Goal: Complete application form: Complete application form

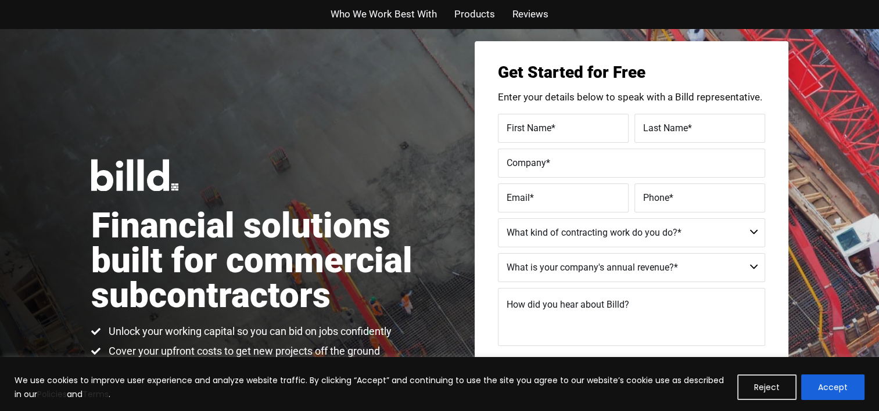
scroll to position [20, 0]
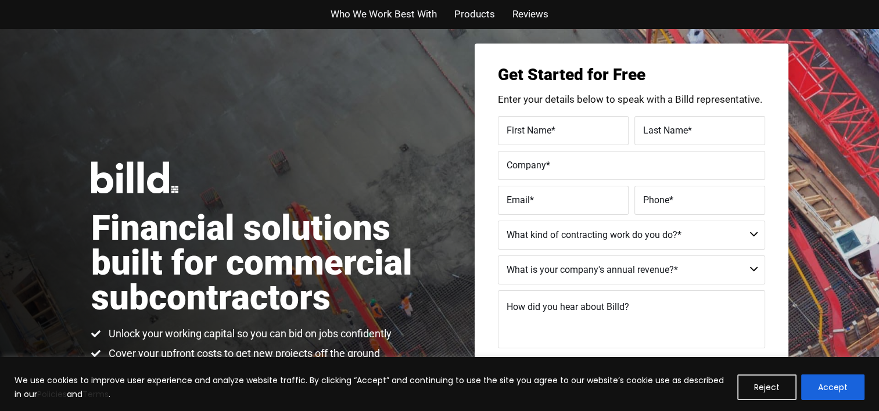
click at [589, 123] on label "First Name *" at bounding box center [562, 130] width 113 height 17
click at [589, 123] on input "First Name *" at bounding box center [563, 130] width 131 height 29
type input "[PERSON_NAME]"
type input "Prince"
type input "140031875"
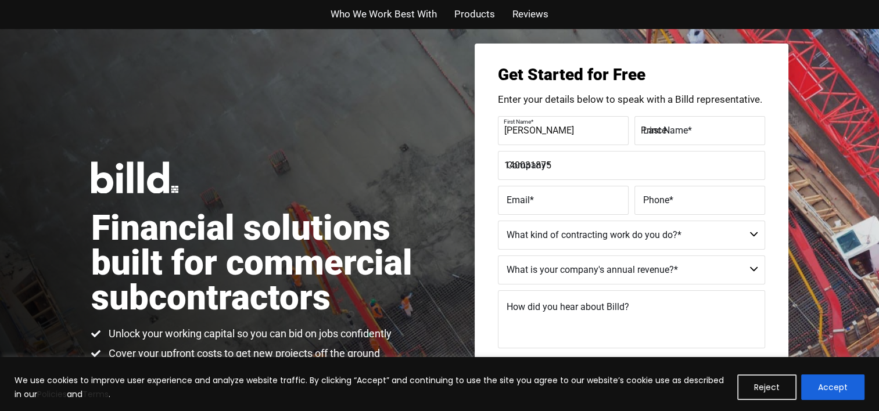
type input "[EMAIL_ADDRESS][DOMAIN_NAME]"
click at [696, 204] on label "Phone *" at bounding box center [699, 200] width 113 height 17
click at [696, 204] on input "Phone *" at bounding box center [699, 200] width 131 height 29
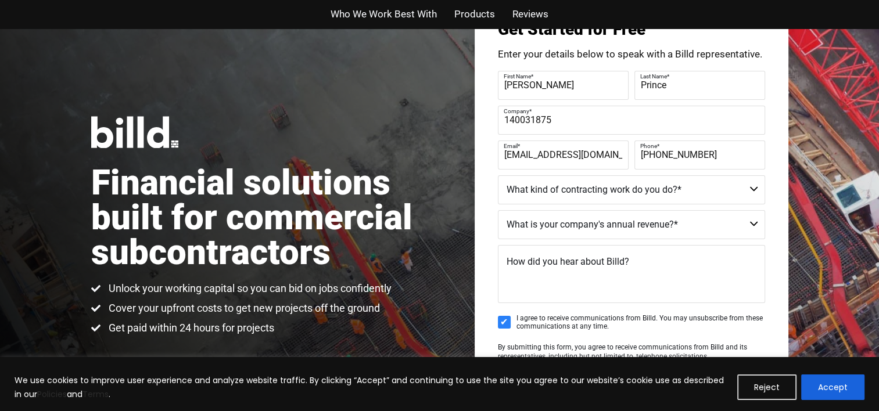
scroll to position [69, 0]
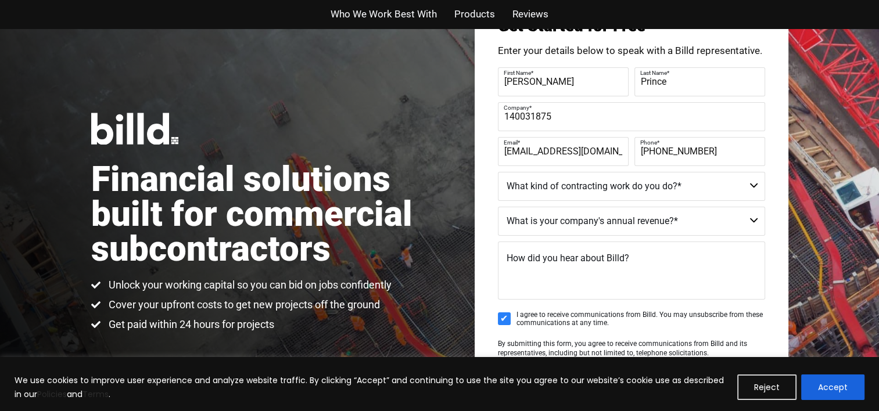
type input "[PHONE_NUMBER]"
click at [753, 185] on select "Commercial Commercial and Residential Residential Not a Contractor" at bounding box center [631, 186] width 267 height 29
select select "Commercial"
click at [498, 172] on select "Commercial Commercial and Residential Residential Not a Contractor" at bounding box center [631, 186] width 267 height 29
click at [751, 218] on select "$40M + $25M - $40M $8M - $25M $4M - $8M $2M - $4M $1M - $2M Less than $1M" at bounding box center [631, 221] width 267 height 29
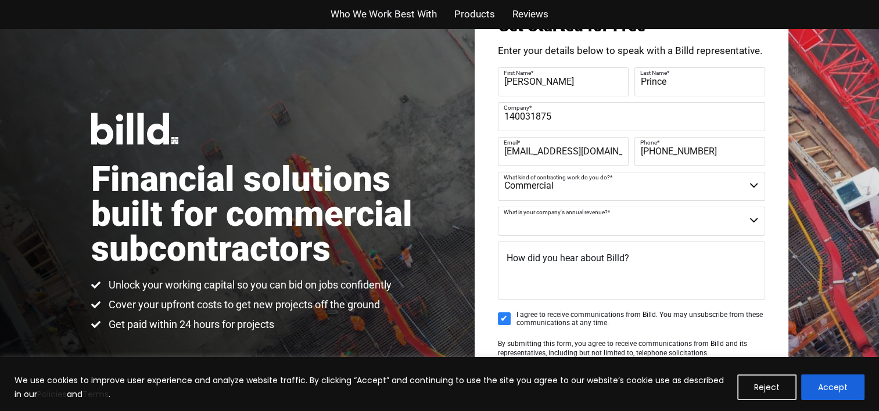
select select "Less than $1M"
click at [498, 207] on select "$40M + $25M - $40M $8M - $25M $4M - $8M $2M - $4M $1M - $2M Less than $1M" at bounding box center [631, 221] width 267 height 29
click at [512, 251] on label "How did you hear about Billd?" at bounding box center [567, 258] width 123 height 17
click at [512, 251] on textarea "How did you hear about Billd?" at bounding box center [631, 271] width 267 height 58
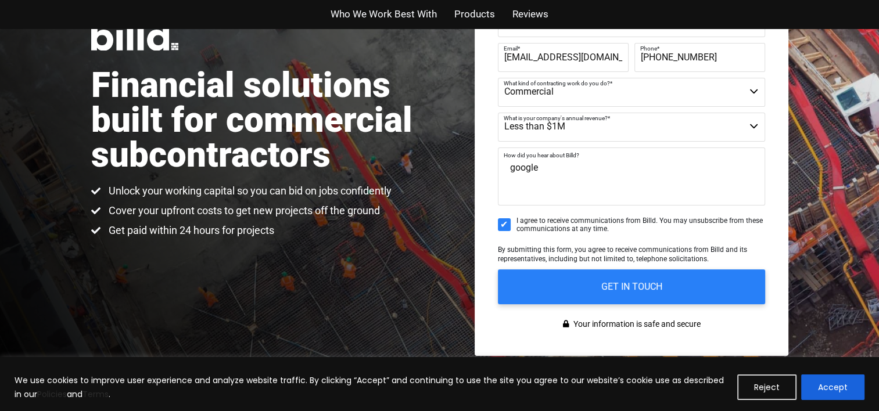
scroll to position [164, 0]
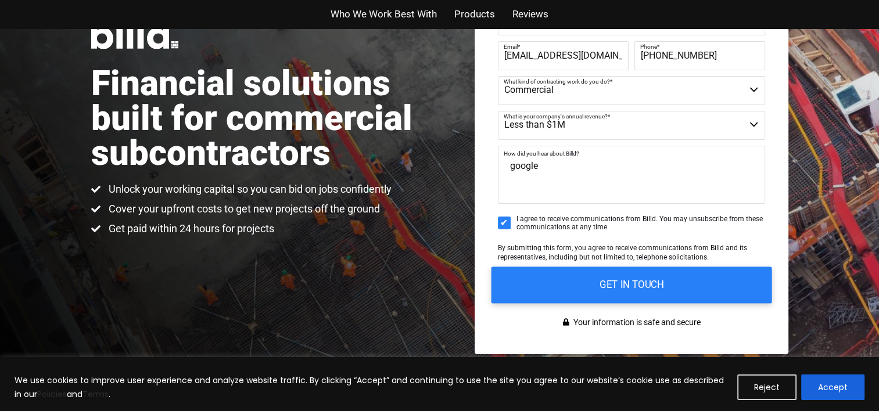
type textarea "google"
click at [547, 280] on input "GET IN TOUCH" at bounding box center [631, 285] width 281 height 37
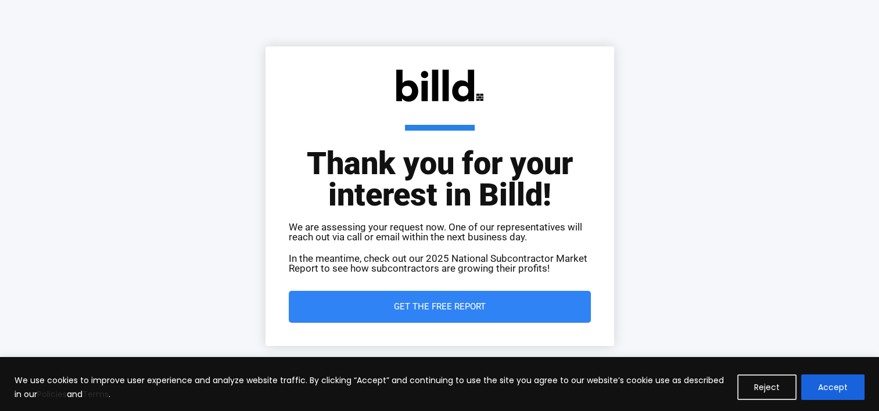
click at [358, 300] on link "Get the Free Report" at bounding box center [440, 307] width 302 height 32
